Goal: Transaction & Acquisition: Obtain resource

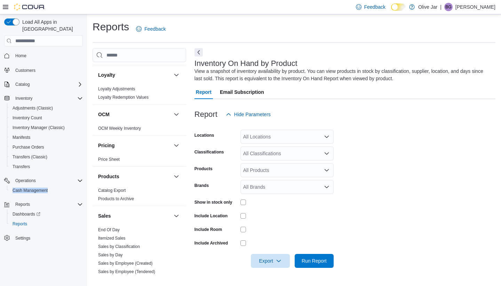
scroll to position [200, 0]
click at [116, 230] on link "End Of Day" at bounding box center [109, 228] width 22 height 5
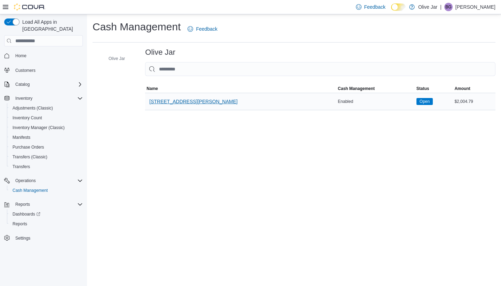
click at [171, 101] on span "[STREET_ADDRESS][PERSON_NAME]" at bounding box center [193, 101] width 88 height 7
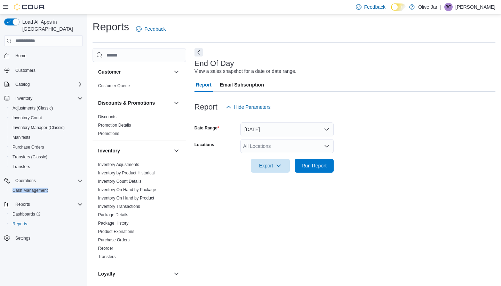
scroll to position [200, 0]
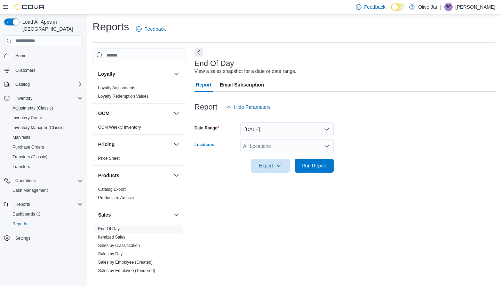
click at [263, 147] on div "All Locations" at bounding box center [287, 146] width 93 height 14
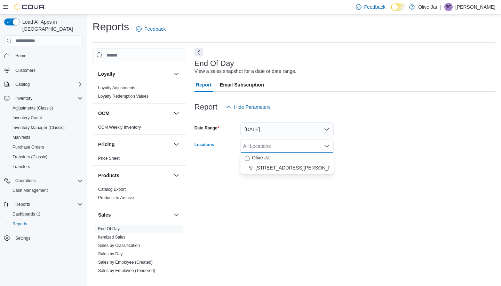
click at [270, 169] on span "[STREET_ADDRESS][PERSON_NAME]" at bounding box center [300, 167] width 88 height 7
click at [379, 106] on div "Report Hide Parameters" at bounding box center [345, 107] width 301 height 14
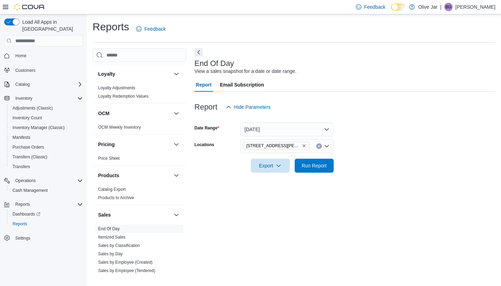
click at [316, 129] on button "[DATE]" at bounding box center [287, 129] width 93 height 14
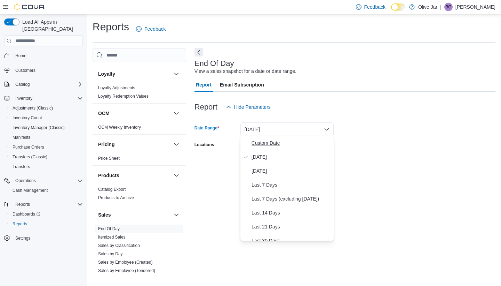
click at [288, 142] on span "Custom Date" at bounding box center [291, 143] width 79 height 8
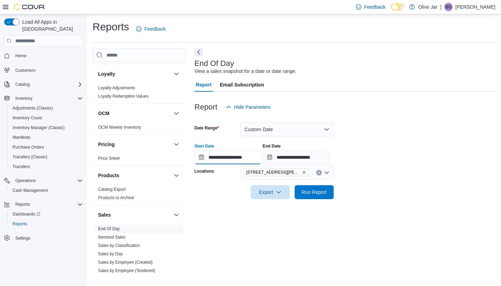
click at [260, 160] on input "**********" at bounding box center [228, 157] width 67 height 14
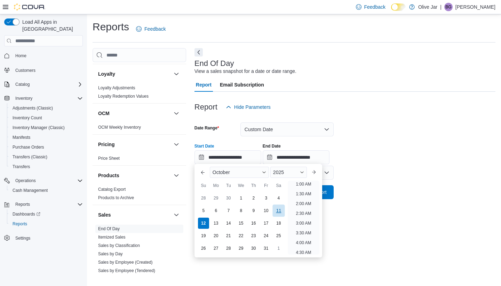
click at [278, 206] on div "11" at bounding box center [279, 210] width 12 height 12
type input "**********"
click at [387, 199] on div at bounding box center [345, 203] width 301 height 8
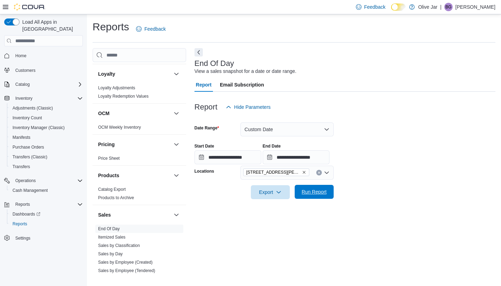
click at [313, 192] on span "Run Report" at bounding box center [314, 191] width 25 height 7
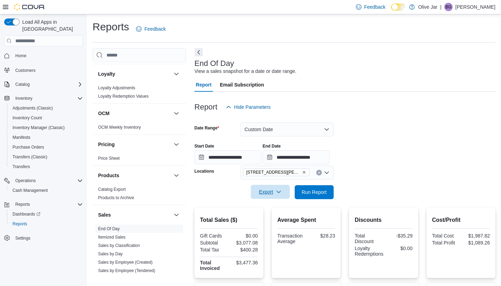
click at [268, 195] on span "Export" at bounding box center [270, 192] width 31 height 14
click at [274, 220] on span "Export to Pdf" at bounding box center [271, 220] width 31 height 6
